Goal: Download file/media

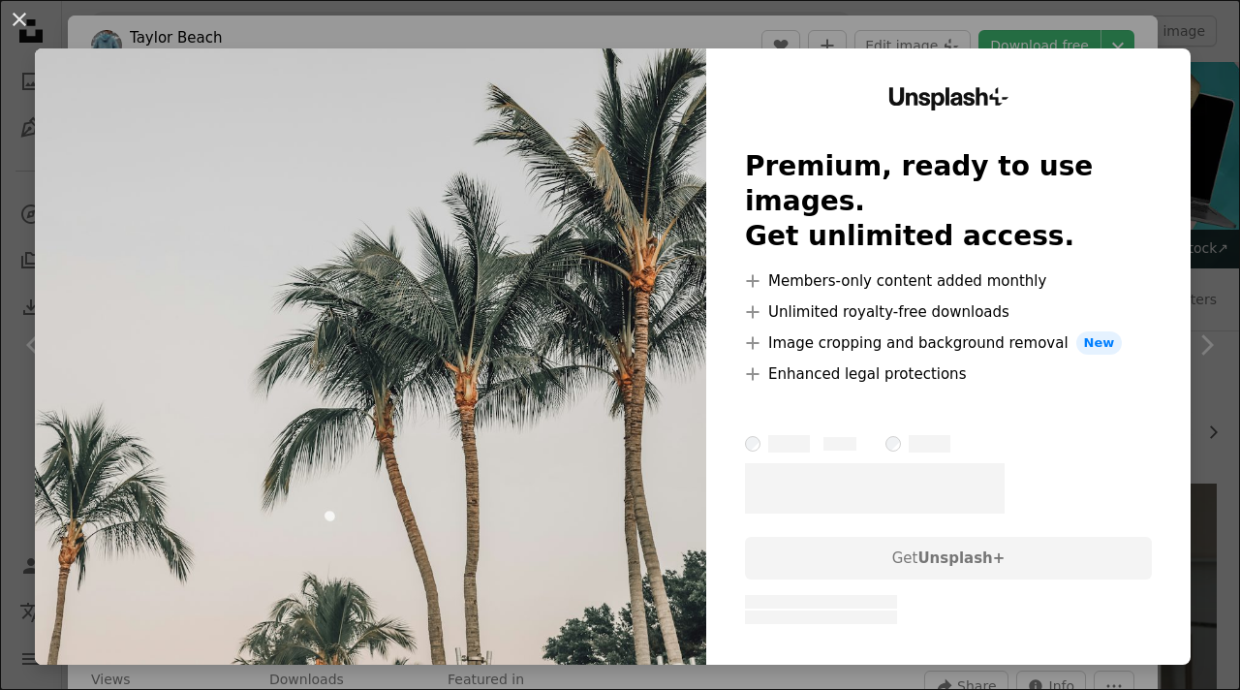
scroll to position [681, 0]
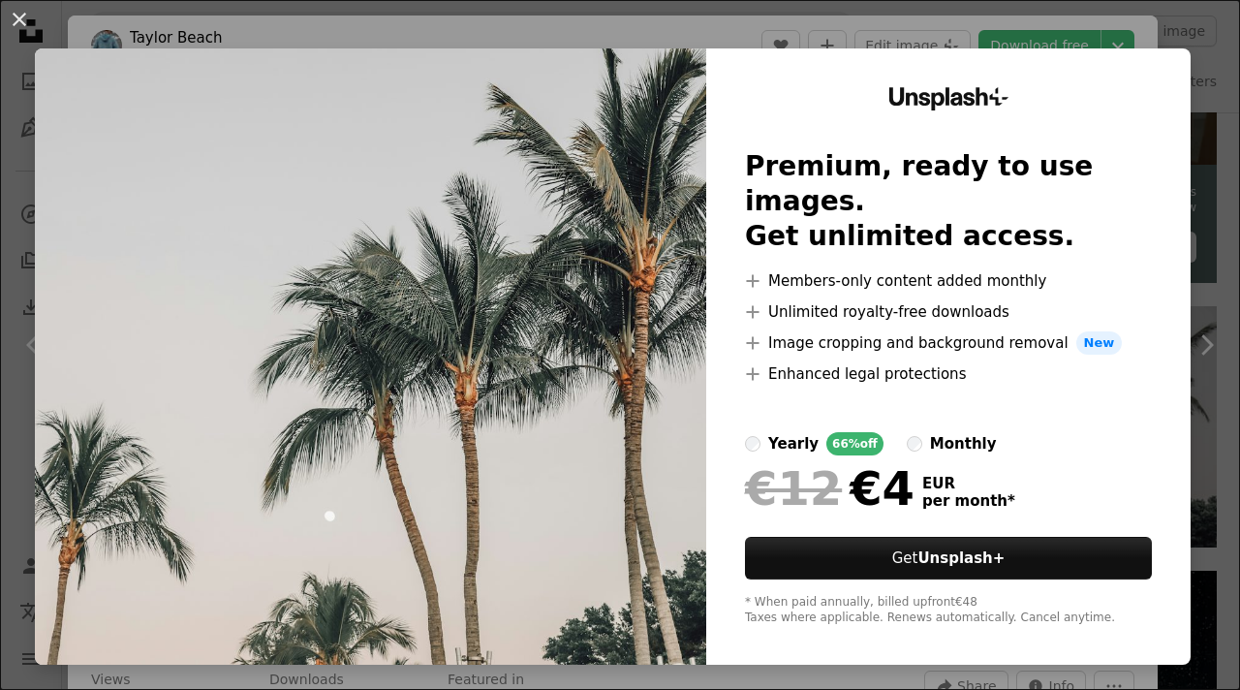
click at [963, 51] on div "Unsplash+ Premium, ready to use images. Get unlimited access. A plus sign Membe…" at bounding box center [948, 356] width 485 height 616
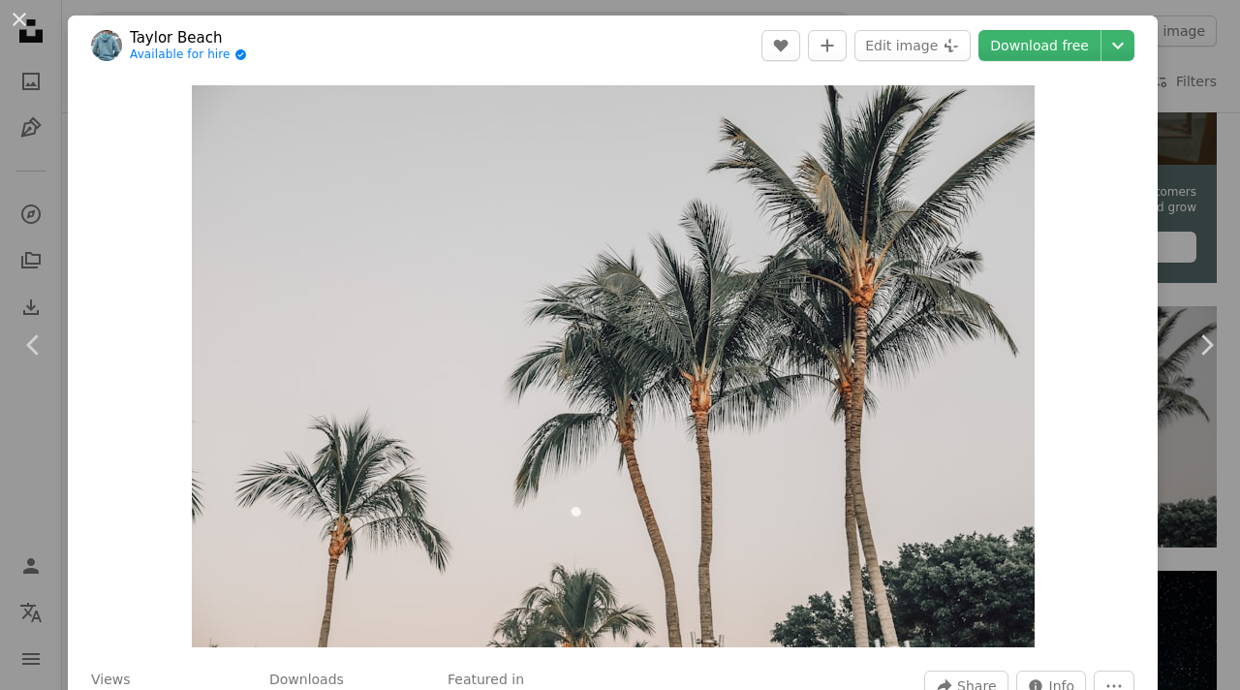
click at [399, 79] on div "Zoom in" at bounding box center [613, 366] width 1090 height 581
click at [25, 15] on button "An X shape" at bounding box center [19, 19] width 23 height 23
